Goal: Check status: Check status

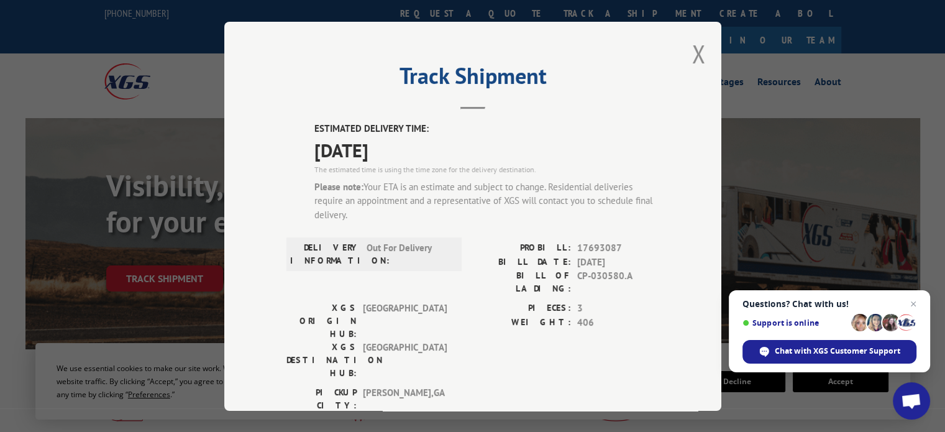
click at [593, 250] on span "17693087" at bounding box center [618, 248] width 82 height 14
copy span "17693087"
click at [696, 62] on button "Close modal" at bounding box center [699, 53] width 14 height 33
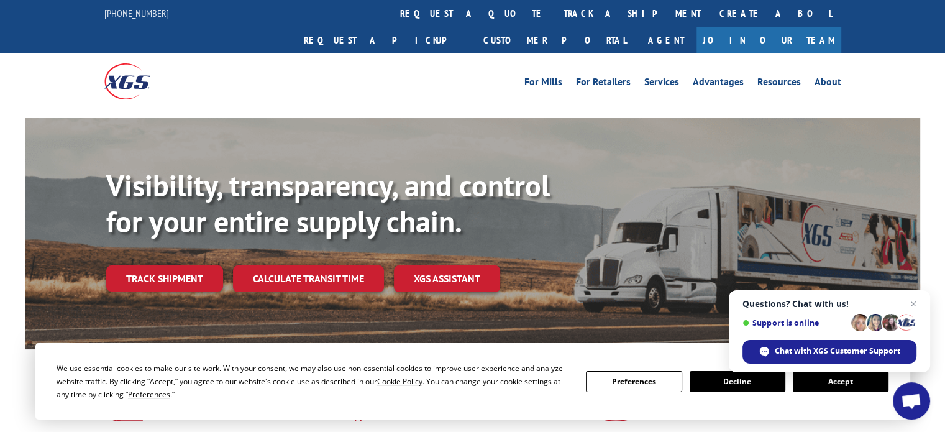
click at [170, 265] on div "Visibility, transparency, and control for your entire supply chain. Track shipm…" at bounding box center [513, 254] width 814 height 173
click at [175, 265] on link "Track shipment" at bounding box center [164, 278] width 117 height 26
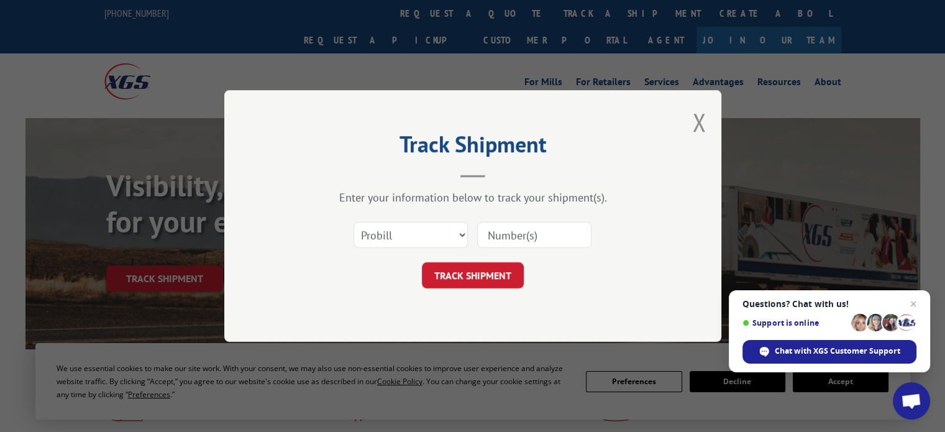
click at [502, 229] on input at bounding box center [534, 235] width 114 height 26
paste input "17693087"
type input "17693087"
click at [482, 265] on button "TRACK SHIPMENT" at bounding box center [473, 275] width 102 height 26
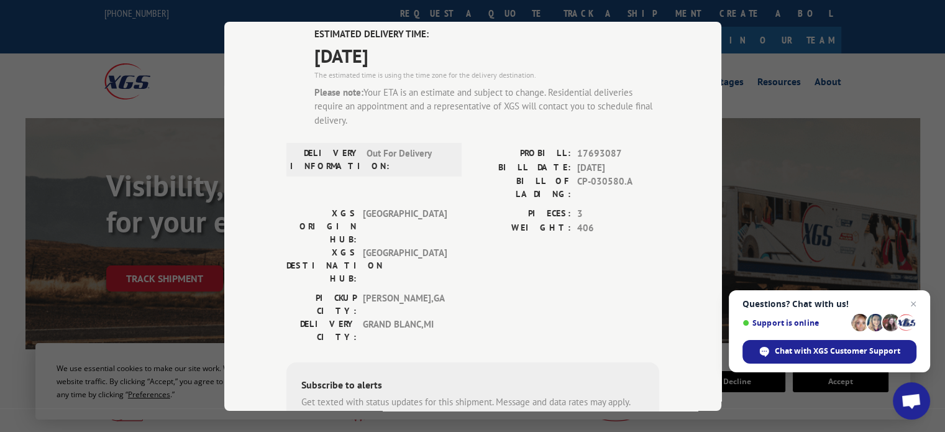
scroll to position [96, 0]
